Goal: Task Accomplishment & Management: Complete application form

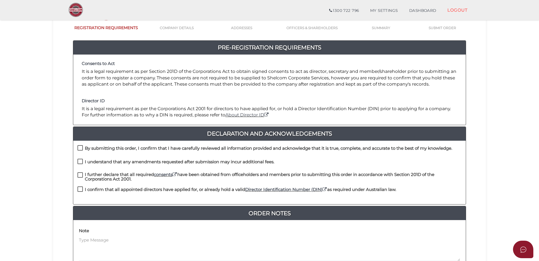
scroll to position [45, 0]
drag, startPoint x: 79, startPoint y: 188, endPoint x: 79, endPoint y: 185, distance: 3.5
click at [79, 188] on label "I confirm that all appointed directors have applied for, or already hold a vali…" at bounding box center [236, 190] width 319 height 7
checkbox input "true"
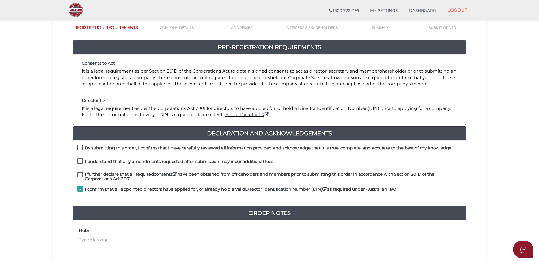
click at [78, 150] on div "By submitting this order, I confirm that I have carefully reviewed all informat…" at bounding box center [269, 152] width 392 height 14
drag, startPoint x: 78, startPoint y: 150, endPoint x: 80, endPoint y: 162, distance: 12.6
click at [80, 162] on label "I understand that any amendments requested after submission may incur additiona…" at bounding box center [175, 162] width 197 height 7
drag, startPoint x: 80, startPoint y: 162, endPoint x: 81, endPoint y: 158, distance: 4.1
click at [79, 161] on label "I understand that any amendments requested after submission may incur additiona…" at bounding box center [175, 162] width 197 height 7
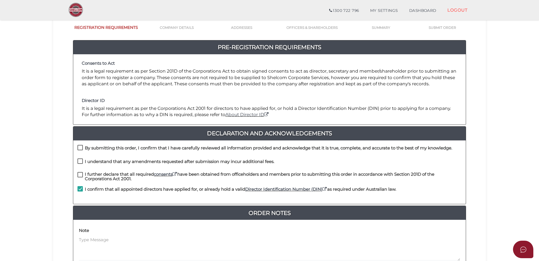
checkbox input "true"
click at [77, 148] on div "By submitting this order, I confirm that I have carefully reviewed all informat…" at bounding box center [269, 152] width 392 height 14
drag, startPoint x: 78, startPoint y: 148, endPoint x: 80, endPoint y: 151, distance: 3.4
click at [78, 149] on label "By submitting this order, I confirm that I have carefully reviewed all informat…" at bounding box center [264, 149] width 375 height 7
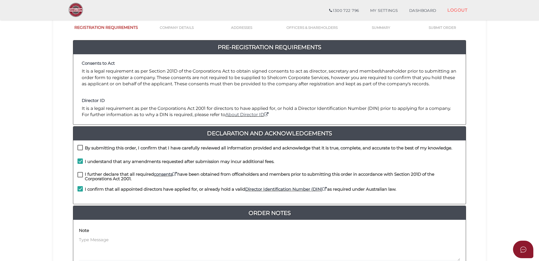
checkbox input "true"
drag, startPoint x: 79, startPoint y: 176, endPoint x: 83, endPoint y: 177, distance: 4.3
click at [79, 177] on label "I further declare that all required consents have been obtained from officehold…" at bounding box center [269, 175] width 384 height 7
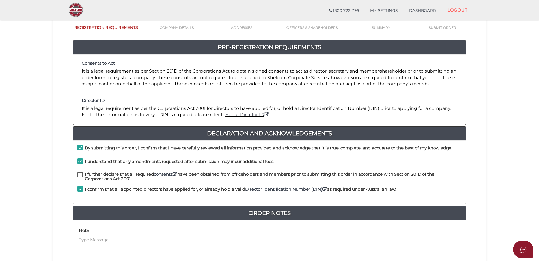
checkbox input "true"
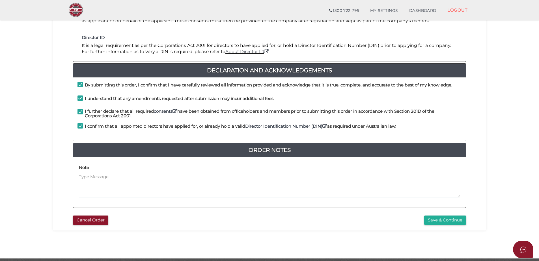
scroll to position [127, 0]
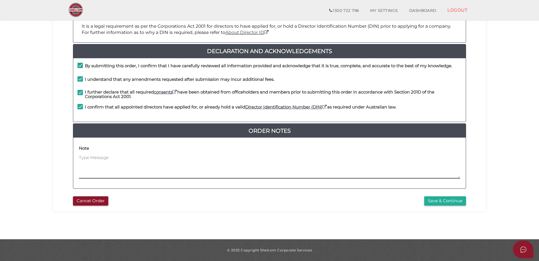
click at [231, 159] on textarea at bounding box center [269, 167] width 381 height 24
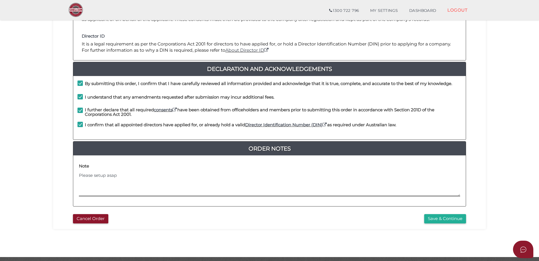
scroll to position [88, 0]
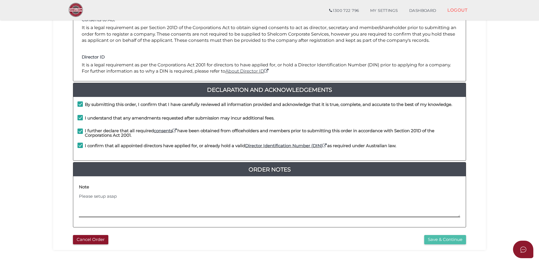
type textarea "Please setup asap"
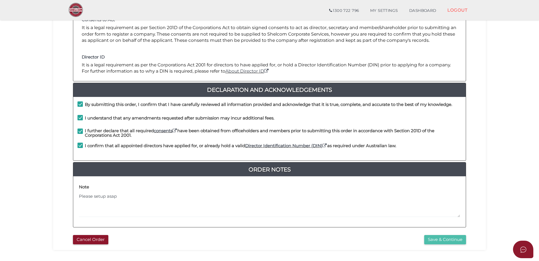
click at [459, 243] on button "Save & Continue" at bounding box center [445, 239] width 42 height 9
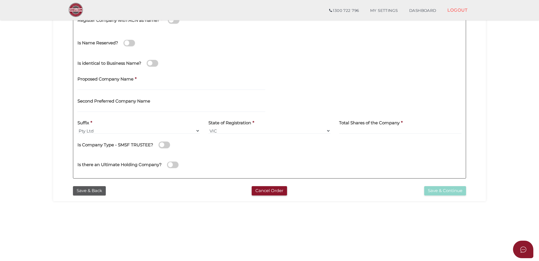
scroll to position [119, 0]
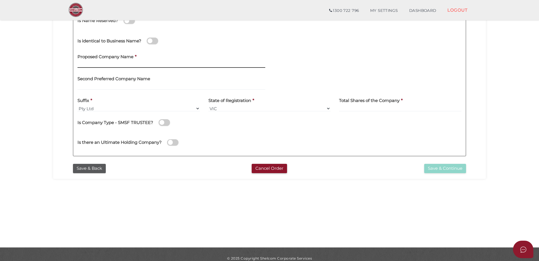
click at [119, 64] on input "text" at bounding box center [171, 65] width 188 height 6
click at [86, 65] on input "text" at bounding box center [171, 65] width 188 height 6
paste input "Pascal Investments Pty Ltd"
drag, startPoint x: 156, startPoint y: 63, endPoint x: 119, endPoint y: 66, distance: 36.6
click at [119, 66] on input "Pascal Investments Pty Ltd" at bounding box center [171, 65] width 188 height 6
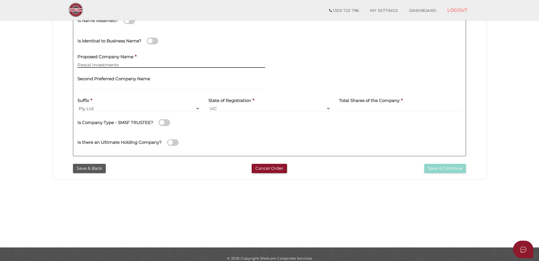
type input "Pascal Investments"
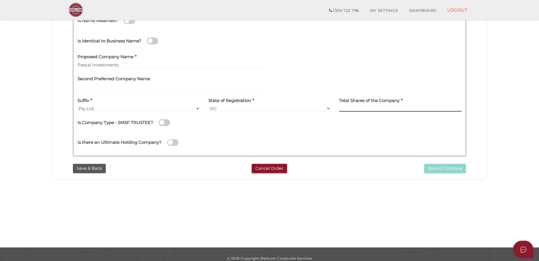
click at [358, 110] on input at bounding box center [400, 108] width 122 height 6
type input "12"
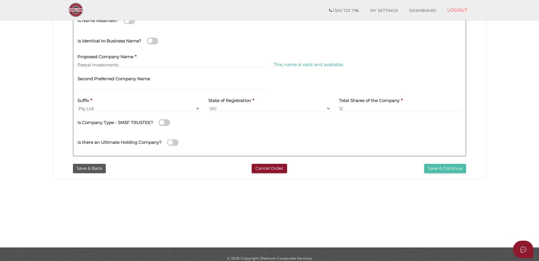
click at [453, 168] on button "Save & Continue" at bounding box center [445, 168] width 42 height 9
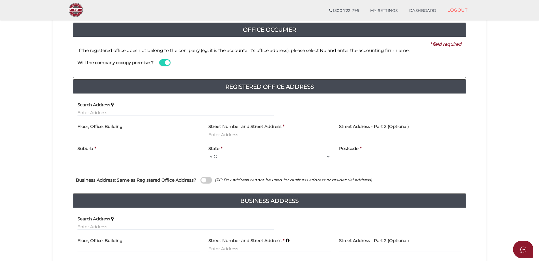
scroll to position [62, 0]
click at [113, 117] on div "Search Address" at bounding box center [175, 109] width 205 height 22
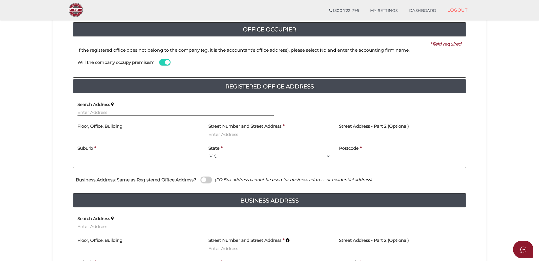
click at [111, 114] on input "text" at bounding box center [175, 112] width 196 height 6
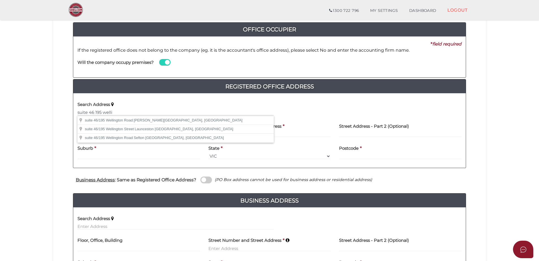
type input "suite 46/195 Wellington Road, Clayton VIC, Australia"
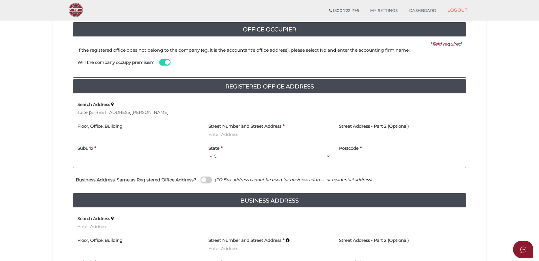
type input "suite 46"
type input "195 Wellington Road"
type input "Clayton"
select select "VIC"
type input "3168"
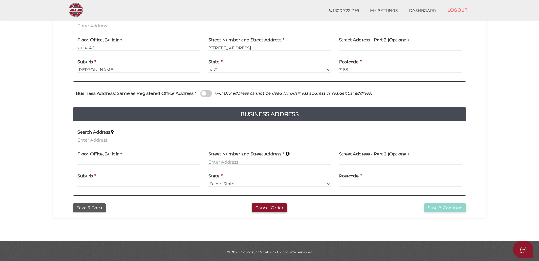
scroll to position [151, 0]
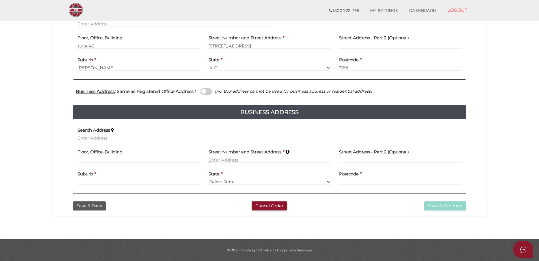
click at [103, 136] on input "text" at bounding box center [175, 138] width 196 height 6
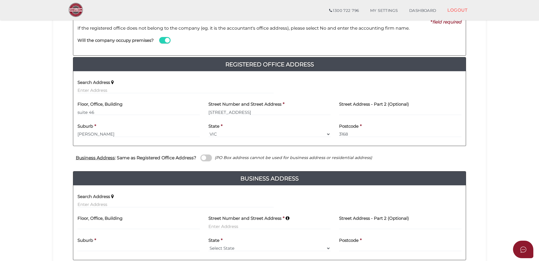
scroll to position [84, 0]
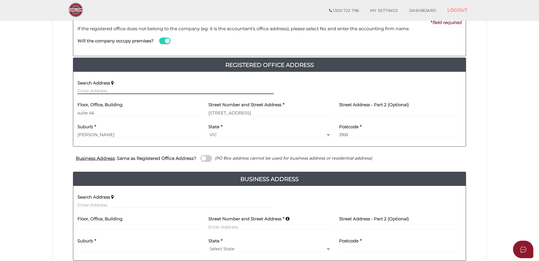
click at [100, 94] on input "text" at bounding box center [175, 91] width 196 height 6
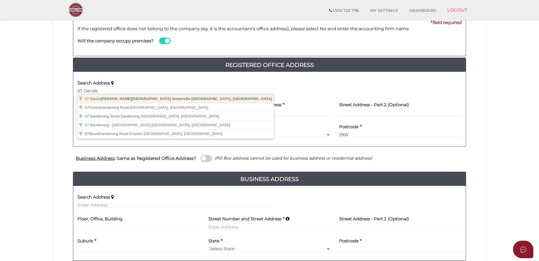
type input "67 Dandenong-Hastings Road, Somerville VIC, Australia"
type input "67 Dandenong-Hastings Road"
type input "Somerville"
select select "VIC"
type input "3912"
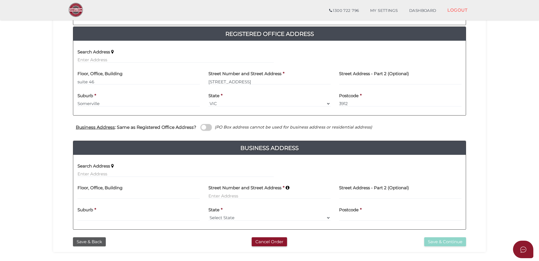
scroll to position [109, 0]
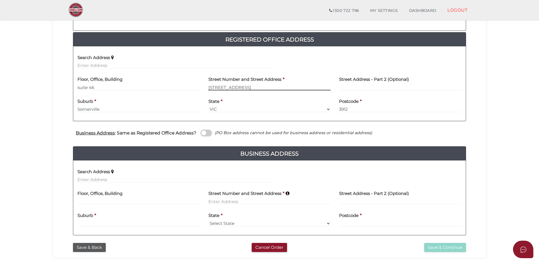
click at [232, 86] on input "67 Dandenong-Hastings Road" at bounding box center [269, 87] width 122 height 6
drag, startPoint x: 301, startPoint y: 86, endPoint x: 169, endPoint y: 87, distance: 131.5
click at [170, 87] on div "Floor, Office, Building suite 46 Street Number and Street Address * 67 Dandenon…" at bounding box center [269, 84] width 392 height 22
click at [146, 86] on input "suite 46" at bounding box center [138, 87] width 122 height 6
type input "suite 46"
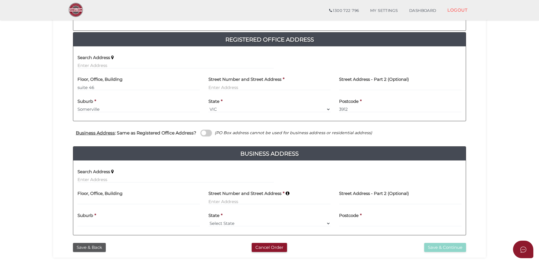
click at [114, 62] on div "Search Address" at bounding box center [175, 60] width 196 height 18
click at [113, 64] on input "text" at bounding box center [175, 65] width 196 height 6
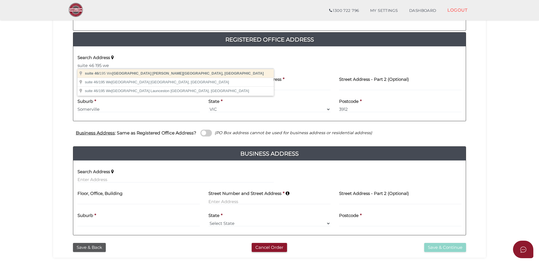
type input "suite 46/195 Wellington Road, Clayton VIC, Australia"
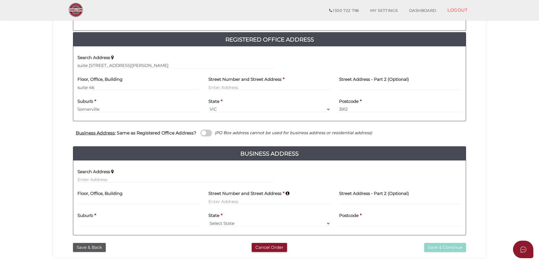
type input "195 Wellington Road"
type input "Clayton"
select select "VIC"
type input "3168"
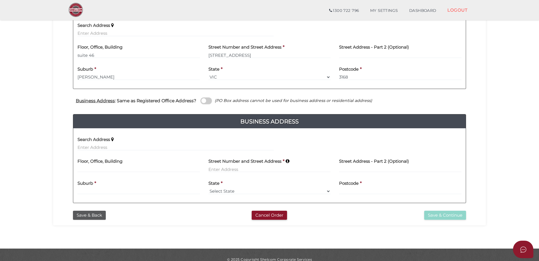
scroll to position [147, 0]
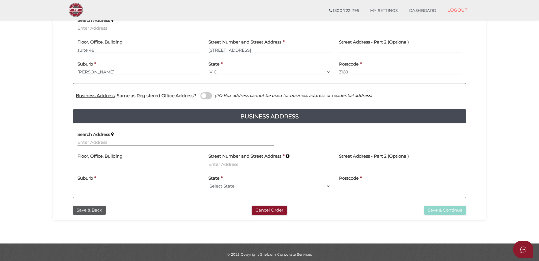
click at [121, 144] on input "text" at bounding box center [175, 142] width 196 height 6
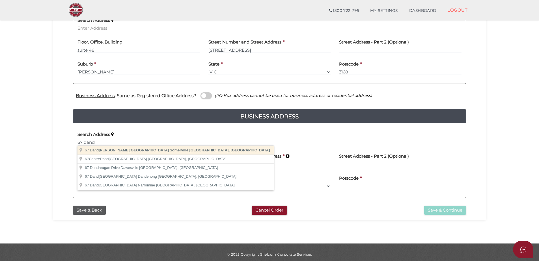
type input "67 Dandenong-Hastings Road, Somerville VIC, Australia"
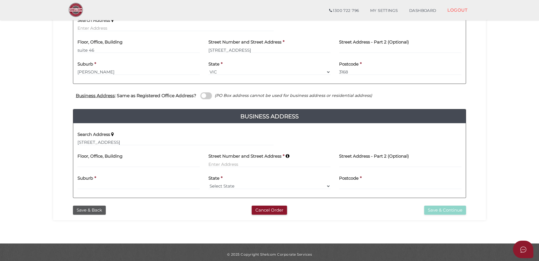
type input "67 Dandenong-Hastings Road"
type input "Somerville"
select select "VIC"
type input "3912"
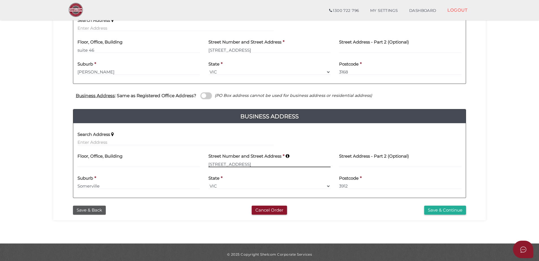
drag, startPoint x: 237, startPoint y: 163, endPoint x: 206, endPoint y: 163, distance: 31.7
click at [206, 163] on div "Street Number and Street Address * 67 Dandenong-Hastings Road" at bounding box center [269, 161] width 131 height 22
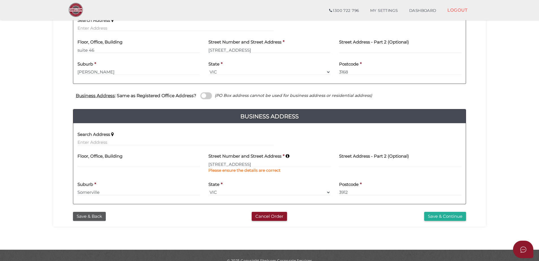
click at [245, 176] on div "Street Number and Street Address * 67 Dandenong-Hastings Road Please ensure the…" at bounding box center [269, 164] width 131 height 28
click at [276, 163] on input "67 Dandenong-Hastings Road" at bounding box center [269, 164] width 122 height 6
click at [430, 215] on button "Save & Continue" at bounding box center [445, 216] width 42 height 9
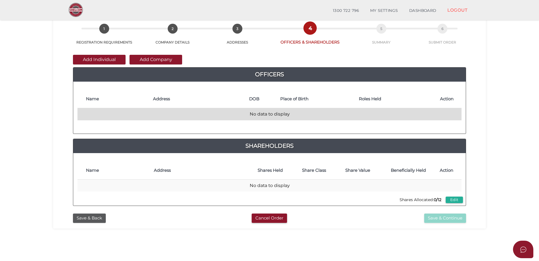
scroll to position [37, 0]
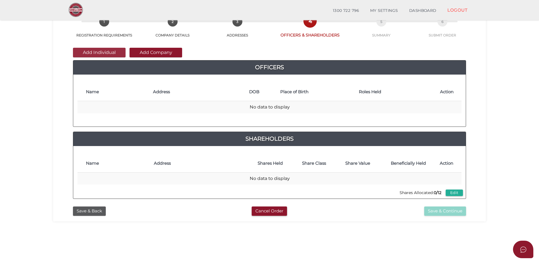
click at [103, 52] on button "Add Individual" at bounding box center [99, 53] width 53 height 10
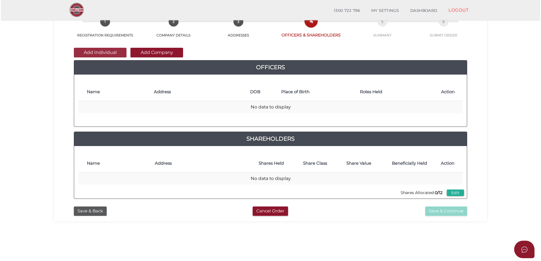
scroll to position [0, 0]
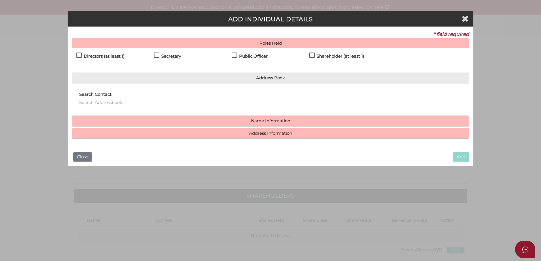
click at [78, 55] on label "Directors (at least 1)" at bounding box center [100, 57] width 48 height 7
click at [156, 55] on label "Secretary" at bounding box center [167, 57] width 27 height 7
checkbox input "true"
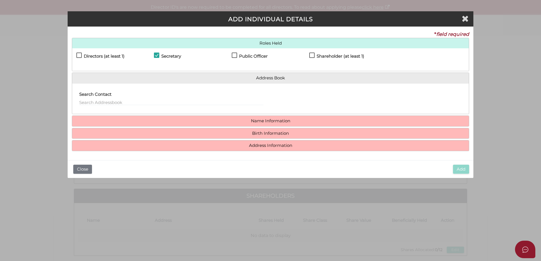
click at [236, 56] on label "Public Officer" at bounding box center [250, 57] width 36 height 7
checkbox input "true"
click at [318, 57] on h4 "Shareholder (at least 1)" at bounding box center [340, 56] width 48 height 5
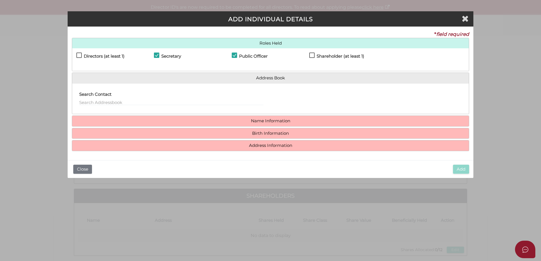
checkbox input "true"
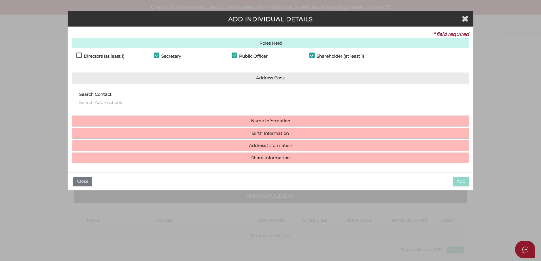
click at [79, 55] on label "Directors (at least 1)" at bounding box center [100, 57] width 48 height 7
checkbox input "true"
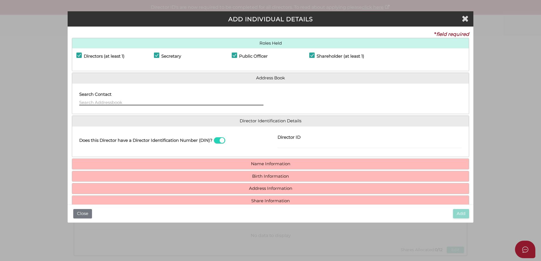
click at [94, 100] on input "text" at bounding box center [171, 102] width 184 height 6
type input "M"
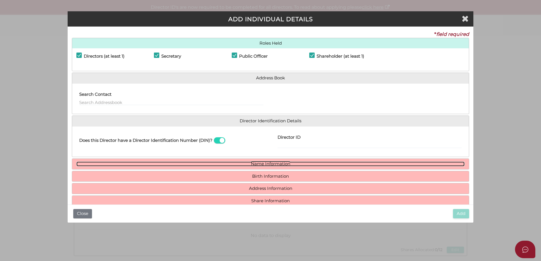
click at [262, 163] on link "Name Information" at bounding box center [270, 164] width 388 height 5
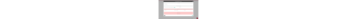
scroll to position [42, 0]
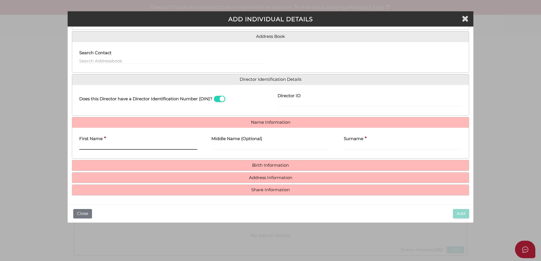
click at [127, 146] on input "First Name" at bounding box center [138, 147] width 118 height 6
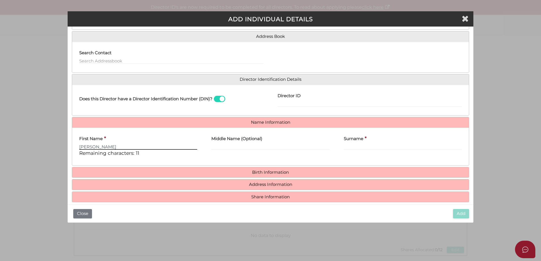
type input "Mohammed"
type input "Nazir"
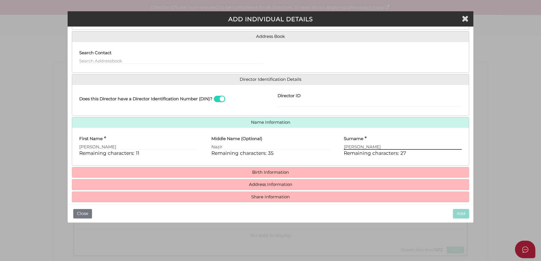
type input "Ali"
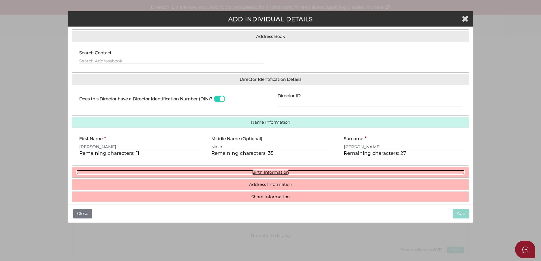
click at [303, 170] on link "Birth Information" at bounding box center [270, 172] width 388 height 5
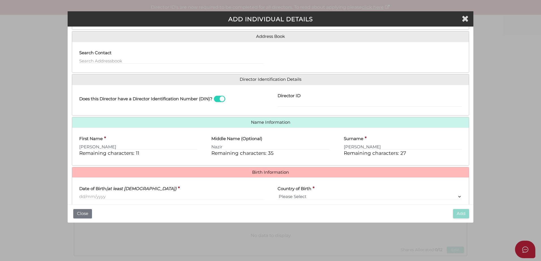
click at [122, 191] on label "Date of Birth (at least 18 years old)" at bounding box center [127, 188] width 97 height 12
click at [122, 194] on input "Date of Birth (at least 18 years old)" at bounding box center [171, 197] width 184 height 6
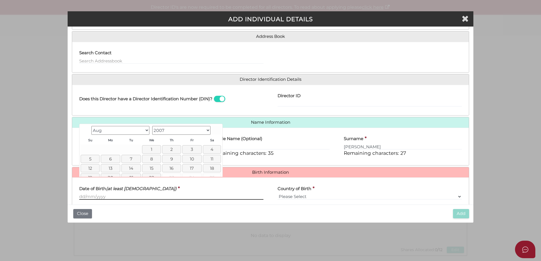
click at [117, 195] on input "Date of Birth (at least 18 years old)" at bounding box center [171, 197] width 184 height 6
click at [93, 158] on link "5" at bounding box center [90, 159] width 19 height 8
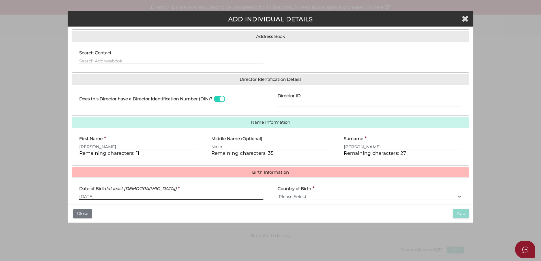
click at [125, 197] on input "05/08/2007" at bounding box center [171, 197] width 184 height 6
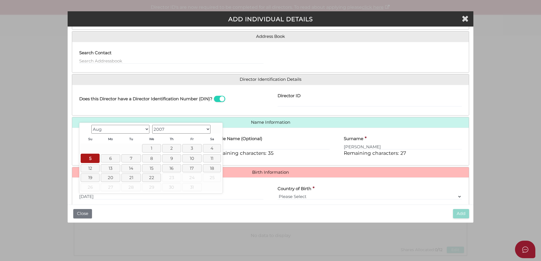
click at [131, 133] on select "Jan Feb Mar Apr May Jun Jul Aug" at bounding box center [120, 129] width 58 height 9
click at [107, 129] on select "Jan Feb Mar Apr May Jun Jul Aug" at bounding box center [120, 129] width 58 height 9
click at [118, 128] on select "Jan Feb Mar Apr May Jun Jul Aug" at bounding box center [120, 129] width 58 height 9
drag, startPoint x: 270, startPoint y: 137, endPoint x: 262, endPoint y: 136, distance: 8.0
click at [270, 137] on div "Middle Name (Optional) Nazir Remaining characters: 35" at bounding box center [270, 144] width 118 height 25
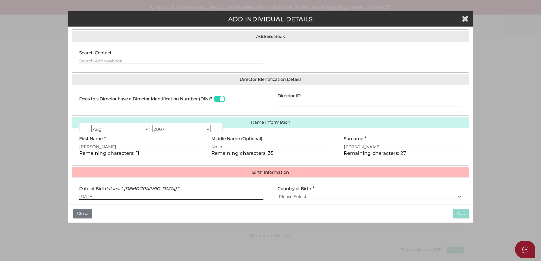
click at [98, 195] on input "05/08/2007" at bounding box center [171, 197] width 184 height 6
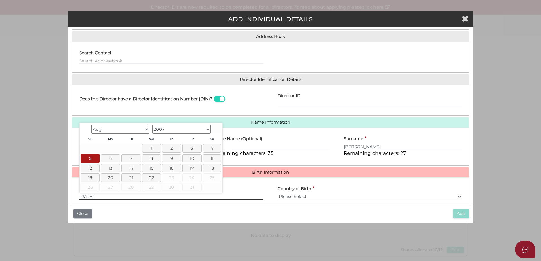
click at [101, 199] on input "05/08/2007" at bounding box center [171, 197] width 184 height 6
drag, startPoint x: 108, startPoint y: 197, endPoint x: 85, endPoint y: 197, distance: 22.6
click at [85, 197] on input "05/08/2007" at bounding box center [171, 197] width 184 height 6
type input "[DATE]"
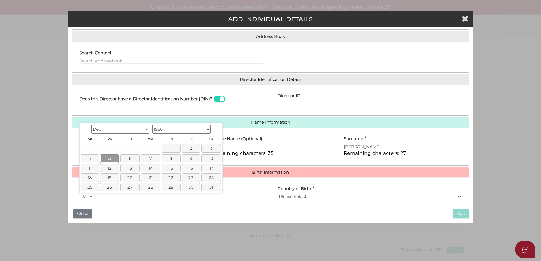
click at [111, 161] on link "5" at bounding box center [109, 158] width 19 height 9
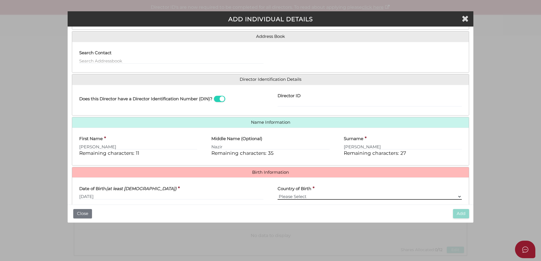
click at [286, 197] on select "Please Select v Australia Afghanistan Albania Algeria American Samoa Andorra An…" at bounding box center [369, 197] width 184 height 6
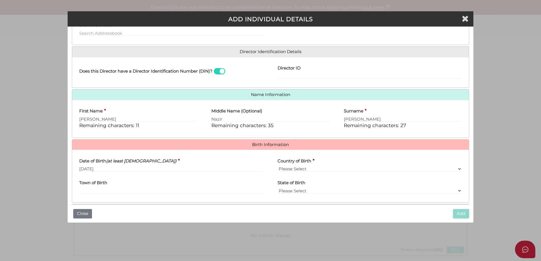
scroll to position [74, 0]
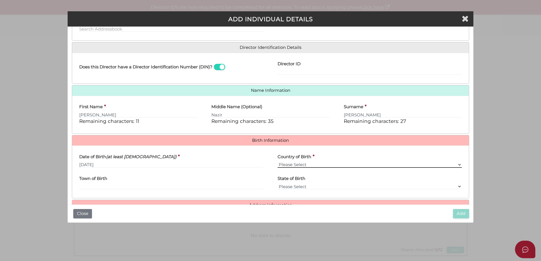
click at [294, 165] on select "Please Select v Australia Afghanistan Albania Algeria American Samoa Andorra An…" at bounding box center [369, 165] width 184 height 6
select select "[GEOGRAPHIC_DATA]"
click at [277, 162] on select "Please Select v Australia Afghanistan Albania Algeria American Samoa Andorra An…" at bounding box center [369, 165] width 184 height 6
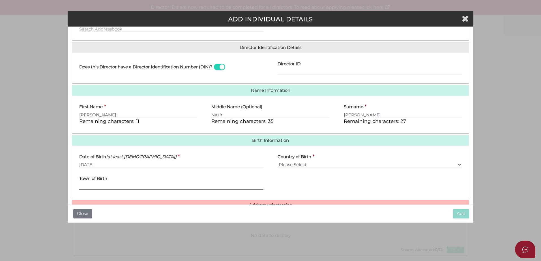
click at [127, 188] on input "Town of Birth" at bounding box center [171, 187] width 184 height 6
paste input "Labasa FIJI"
drag, startPoint x: 110, startPoint y: 187, endPoint x: 94, endPoint y: 189, distance: 15.9
click at [94, 189] on input "Labasa FIJI" at bounding box center [171, 187] width 184 height 6
type input "Labasa"
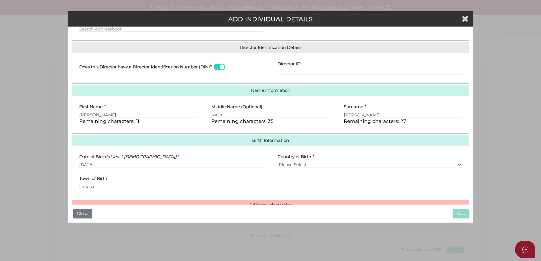
click at [344, 215] on div "Add Close" at bounding box center [270, 214] width 405 height 18
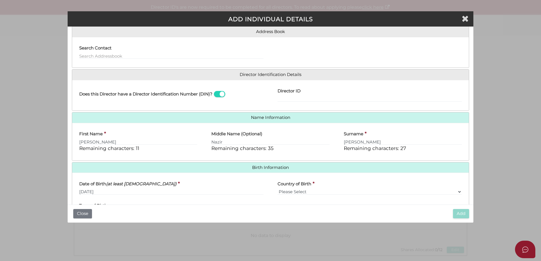
scroll to position [44, 0]
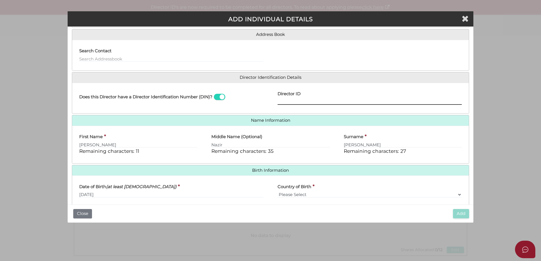
click at [314, 99] on input "Director ID" at bounding box center [369, 102] width 184 height 6
paste input "036 54193 71044"
drag, startPoint x: 285, startPoint y: 101, endPoint x: 288, endPoint y: 102, distance: 2.9
click at [285, 102] on input "036 54193 71044" at bounding box center [369, 102] width 184 height 6
click at [286, 102] on input "036 54193 71044" at bounding box center [369, 102] width 184 height 6
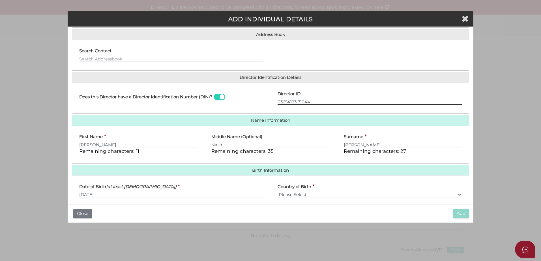
click at [297, 102] on input "03654193 71044" at bounding box center [369, 102] width 184 height 6
click at [311, 101] on input "0365419371044" at bounding box center [369, 102] width 184 height 6
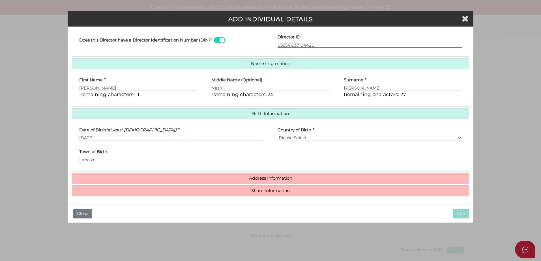
scroll to position [101, 0]
type input "036541937104420"
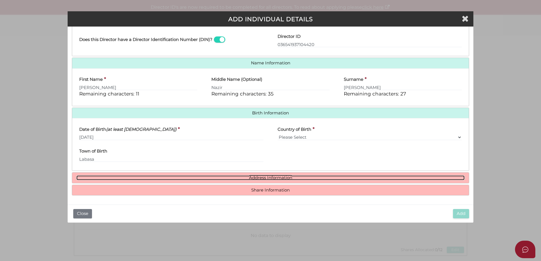
click at [258, 178] on link "Address Information" at bounding box center [270, 178] width 388 height 5
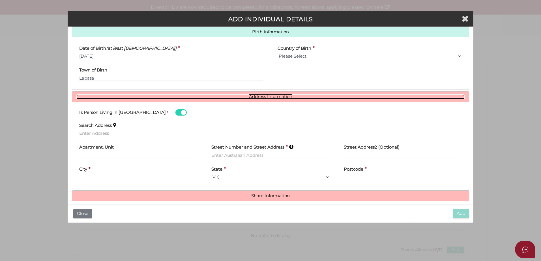
scroll to position [188, 0]
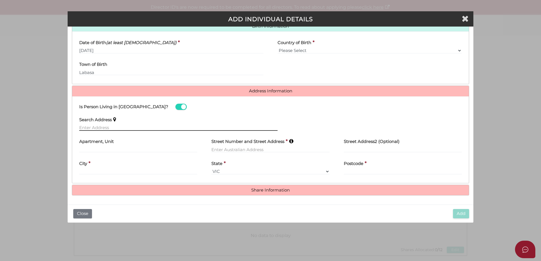
click at [178, 128] on input "text" at bounding box center [178, 128] width 198 height 6
click at [138, 129] on input "text" at bounding box center [178, 128] width 198 height 6
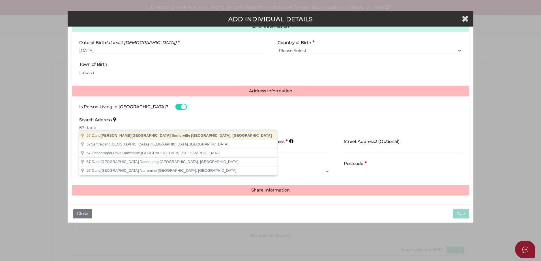
type input "67 Dandenong-Hastings Road, Somerville VIC, Australia"
type input "67 Dandenong-Hastings Road"
type input "Somerville"
select select "VIC"
type input "3912"
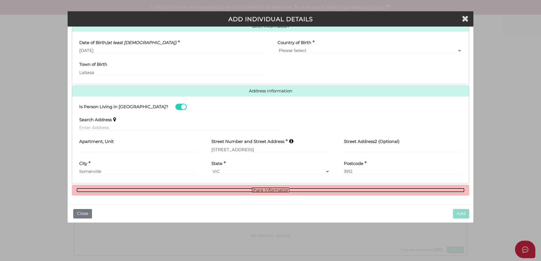
click at [268, 190] on link "Share Information" at bounding box center [270, 190] width 388 height 5
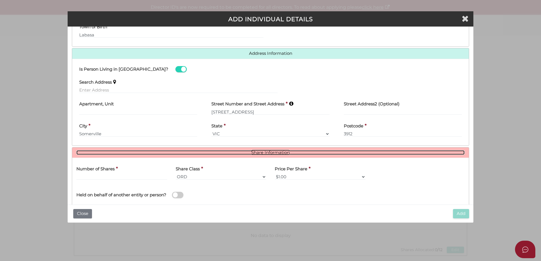
scroll to position [257, 0]
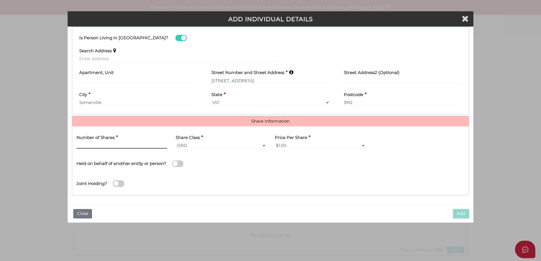
click at [124, 144] on input "text" at bounding box center [121, 146] width 91 height 6
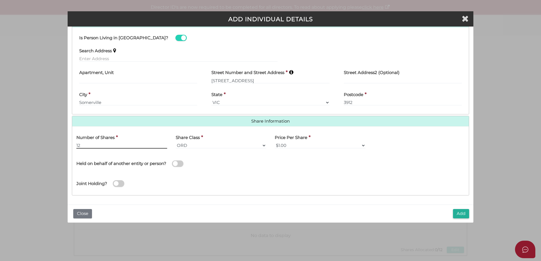
type input "12"
click at [463, 215] on button "Add" at bounding box center [461, 213] width 16 height 9
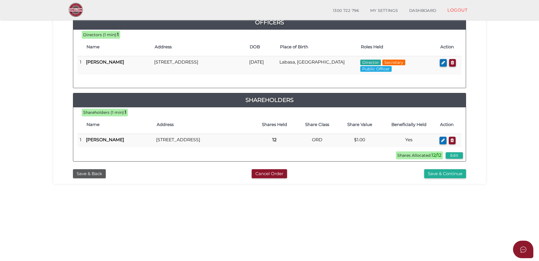
scroll to position [126, 0]
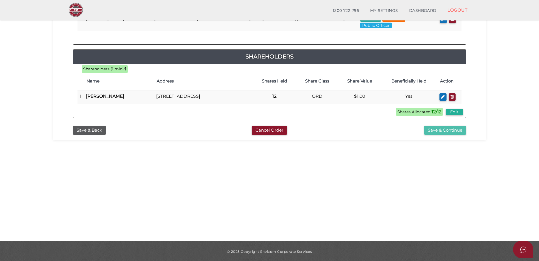
click at [437, 134] on button "Save & Continue" at bounding box center [445, 130] width 42 height 9
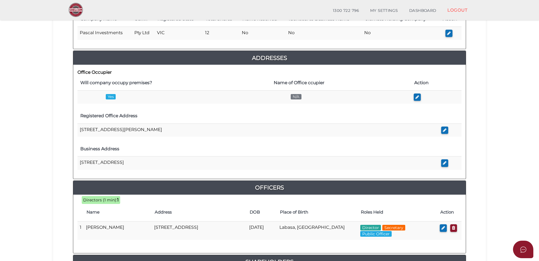
scroll to position [107, 0]
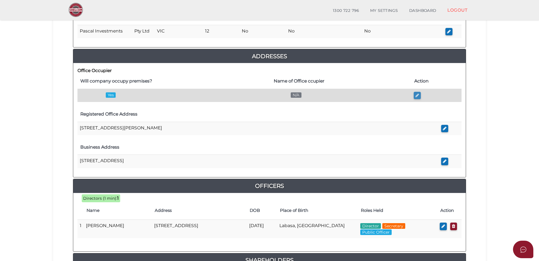
click at [417, 96] on icon "button" at bounding box center [417, 95] width 4 height 4
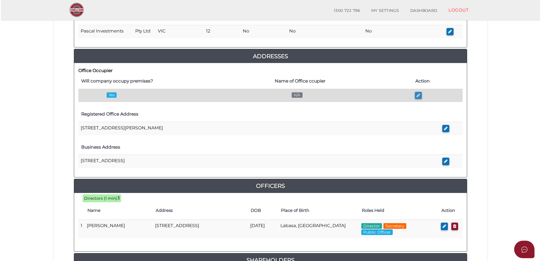
scroll to position [0, 0]
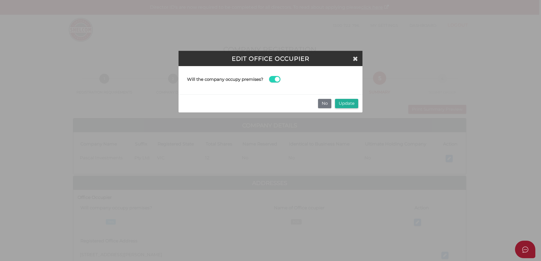
click at [277, 80] on span at bounding box center [274, 79] width 11 height 7
click at [0, 0] on input "checkbox" at bounding box center [0, 0] width 0 height 0
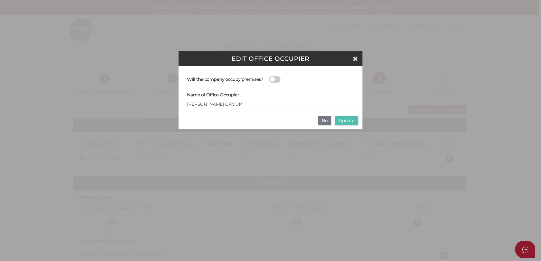
type input "[PERSON_NAME] GROUP"
click at [345, 119] on button "Update" at bounding box center [346, 120] width 23 height 9
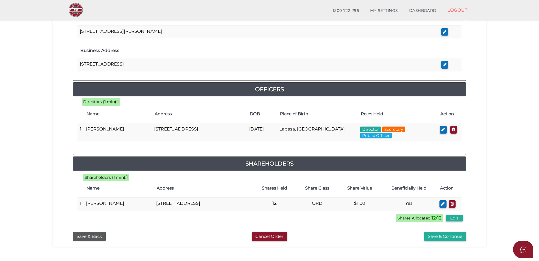
scroll to position [239, 0]
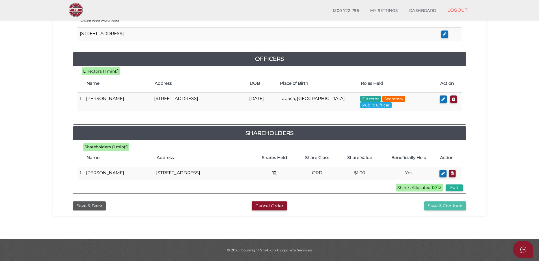
click at [446, 208] on button "Save & Continue" at bounding box center [445, 206] width 42 height 9
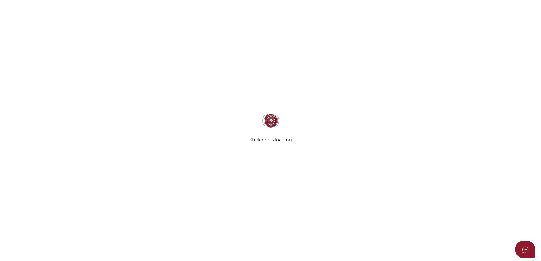
select select "Comb Binding"
select select "No"
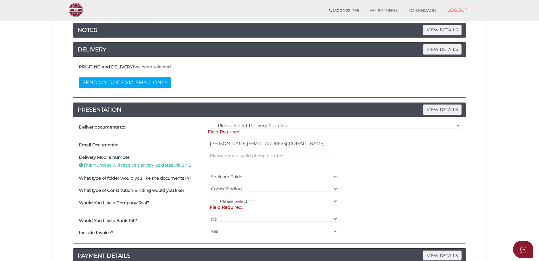
scroll to position [58, 0]
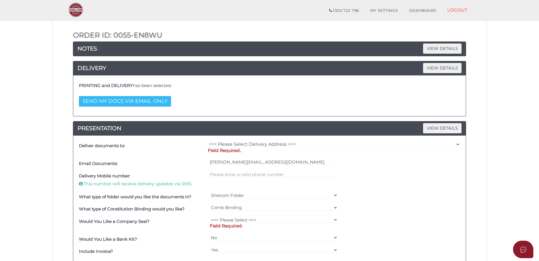
click at [111, 101] on button "SEND MY DOCS VIA EMAIL ONLY" at bounding box center [125, 101] width 92 height 10
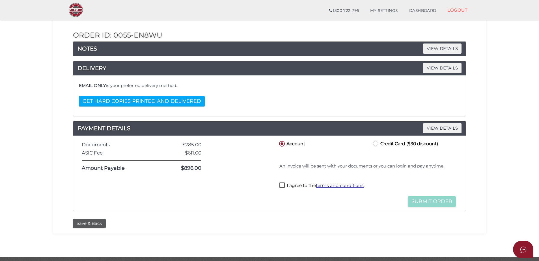
click at [284, 187] on label "I agree to the terms and conditions ." at bounding box center [321, 186] width 85 height 7
checkbox input "true"
click at [422, 204] on button "Submit Order" at bounding box center [432, 202] width 48 height 10
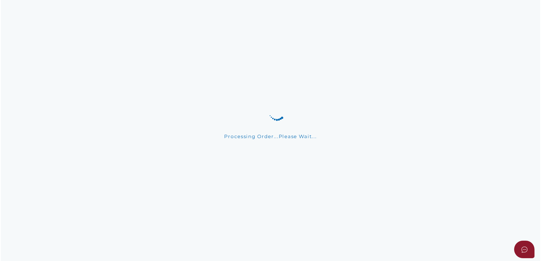
scroll to position [0, 0]
